Goal: Task Accomplishment & Management: Manage account settings

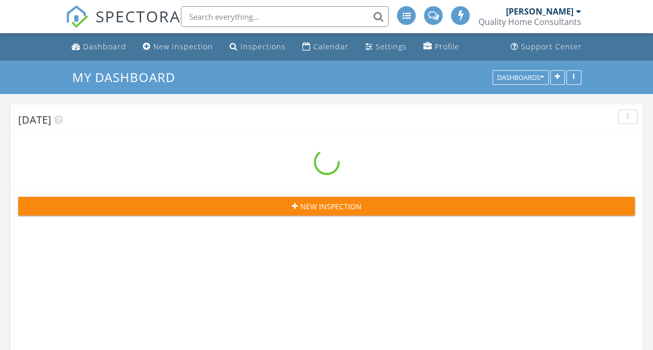
scroll to position [1689, 669]
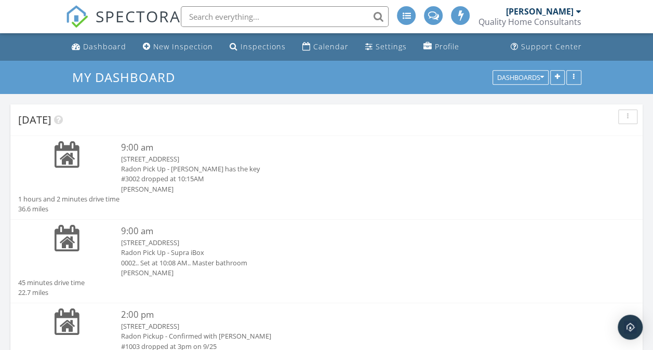
click at [140, 334] on div "Radon Pickup - Confirmed with [PERSON_NAME]" at bounding box center [352, 337] width 463 height 10
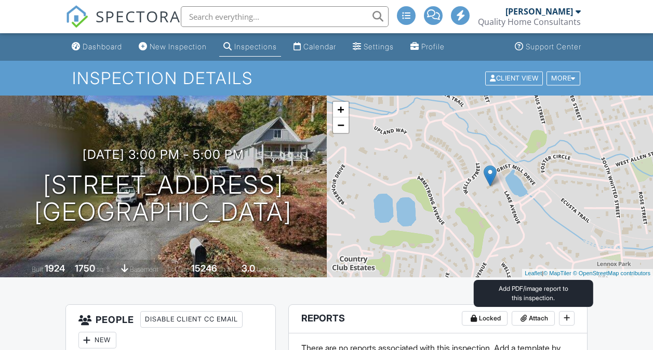
click at [534, 317] on span "Attach" at bounding box center [538, 318] width 19 height 10
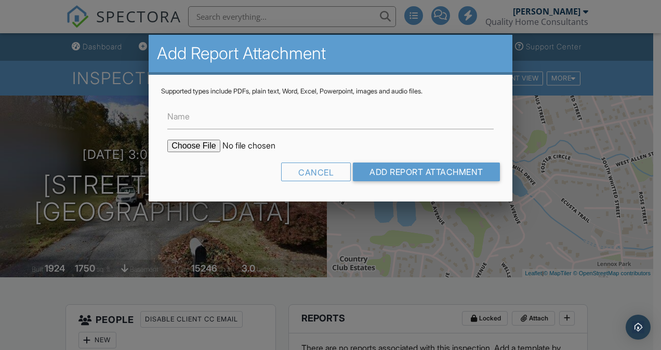
click at [187, 140] on input "file" at bounding box center [255, 146] width 177 height 12
type input "C:\fakepath\104 W Lake Ave Radon Results.pdf"
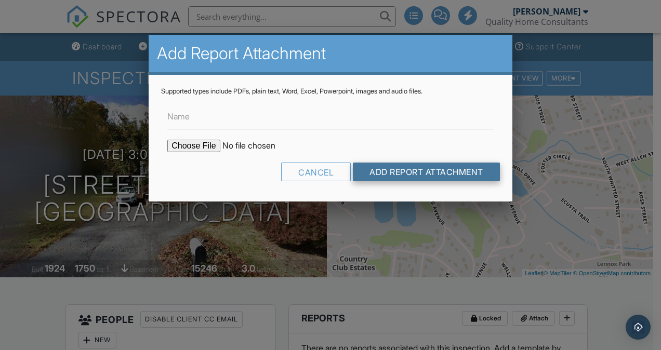
click at [390, 169] on input "Add Report Attachment" at bounding box center [426, 172] width 147 height 19
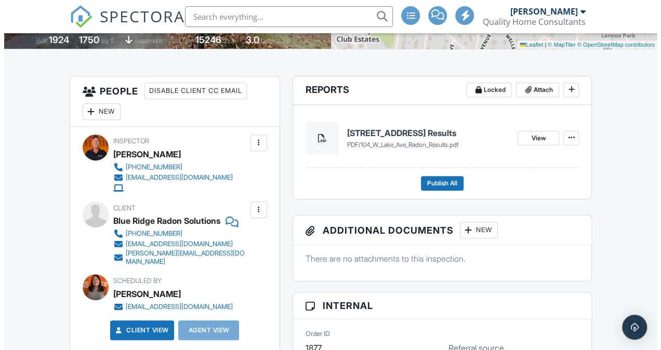
scroll to position [208, 0]
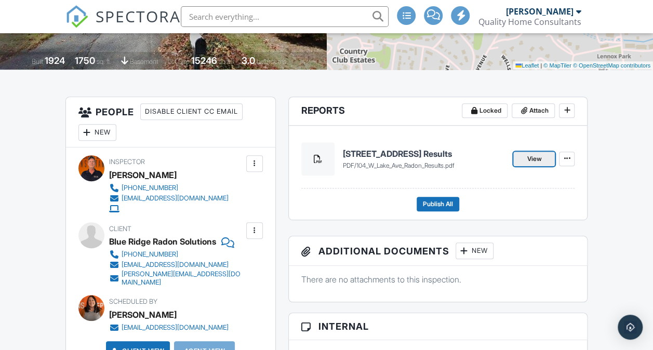
click at [533, 157] on span "View" at bounding box center [534, 159] width 15 height 10
click at [434, 206] on span "Publish All" at bounding box center [438, 204] width 30 height 10
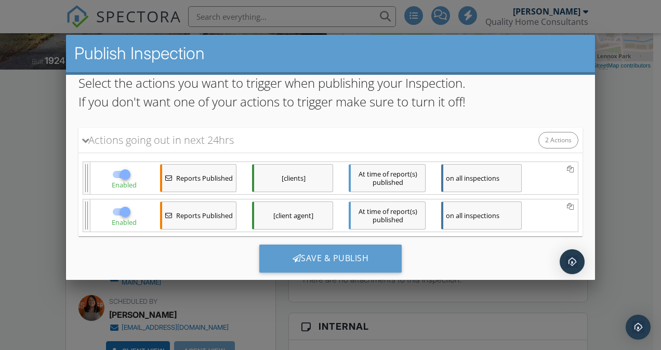
scroll to position [76, 0]
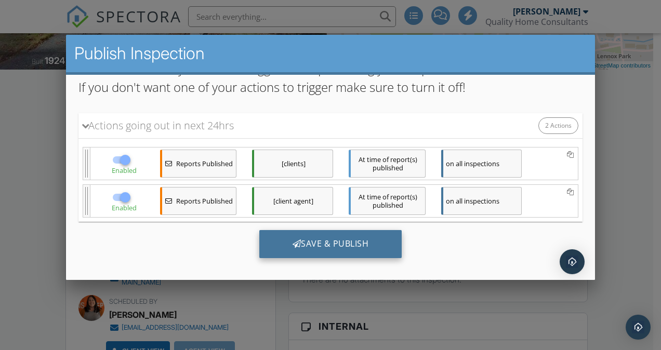
click at [324, 244] on div "Save & Publish" at bounding box center [330, 244] width 143 height 28
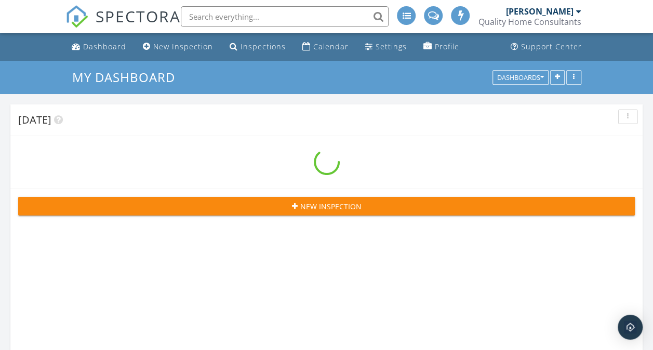
scroll to position [1689, 669]
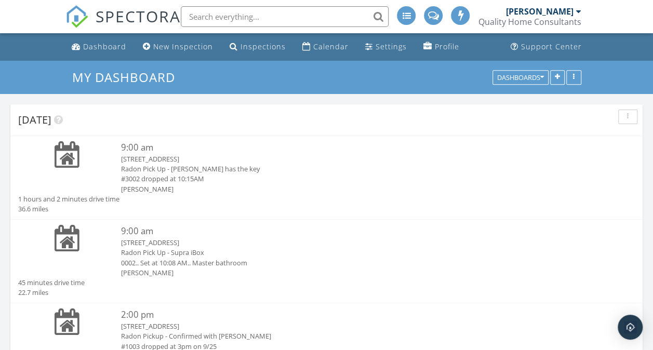
click at [170, 160] on div "[STREET_ADDRESS]" at bounding box center [352, 159] width 463 height 10
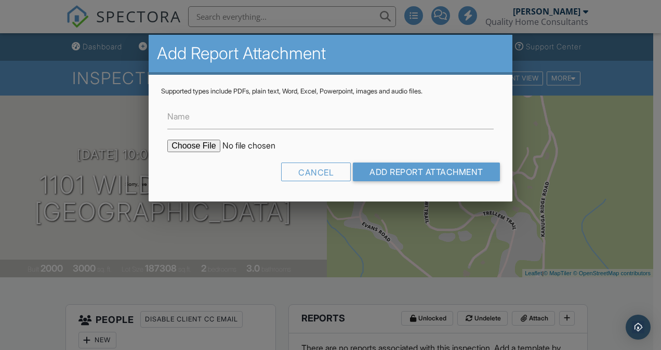
click at [191, 146] on input "file" at bounding box center [255, 146] width 177 height 12
type input "C:\fakepath\1101-Wildlife-Trail202509271525.pdf"
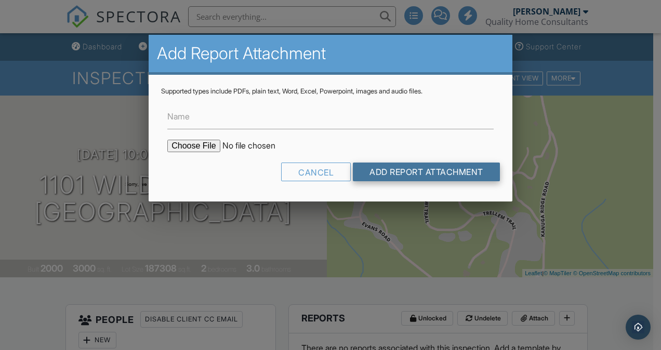
click at [390, 171] on input "Add Report Attachment" at bounding box center [426, 172] width 147 height 19
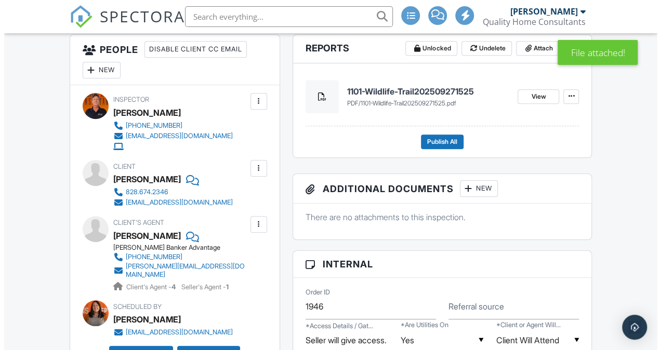
scroll to position [229, 0]
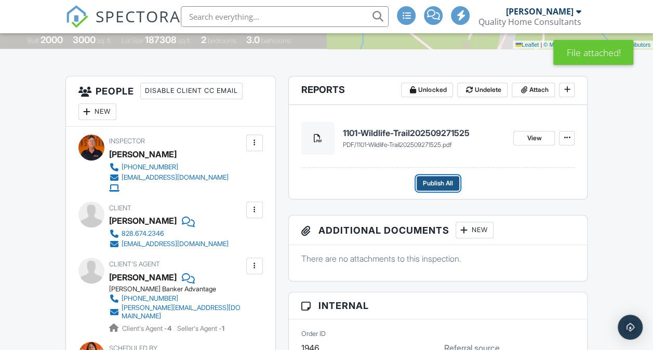
click at [444, 181] on span "Publish All" at bounding box center [438, 183] width 30 height 10
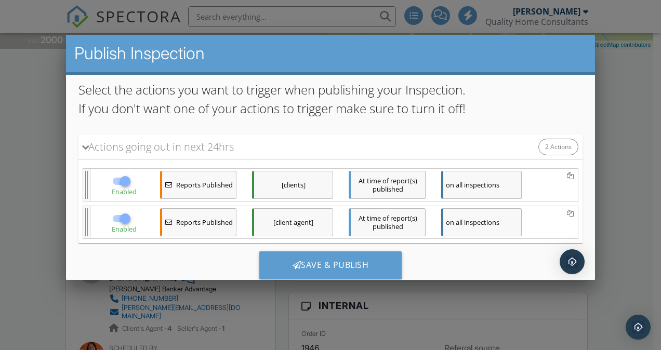
scroll to position [76, 0]
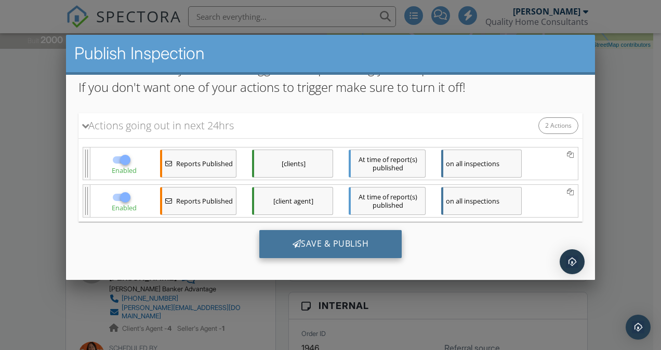
click at [335, 242] on div "Save & Publish" at bounding box center [330, 244] width 143 height 28
